Goal: Information Seeking & Learning: Learn about a topic

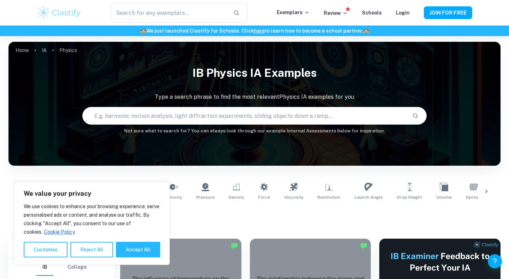
scroll to position [197, 0]
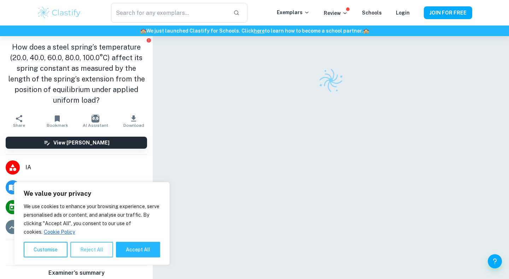
click at [94, 254] on button "Reject All" at bounding box center [91, 250] width 43 height 16
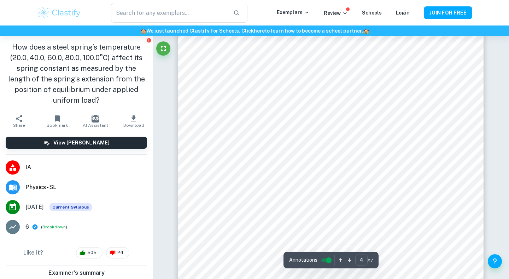
scroll to position [1608, 0]
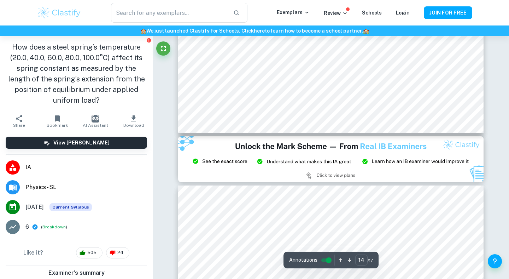
type input "15"
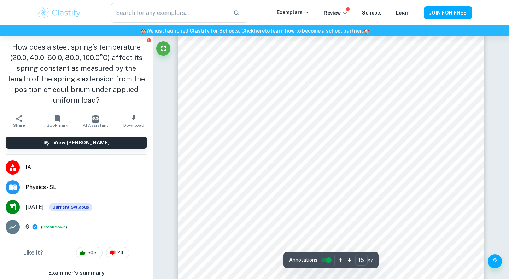
scroll to position [6460, 0]
